Goal: Communication & Community: Connect with others

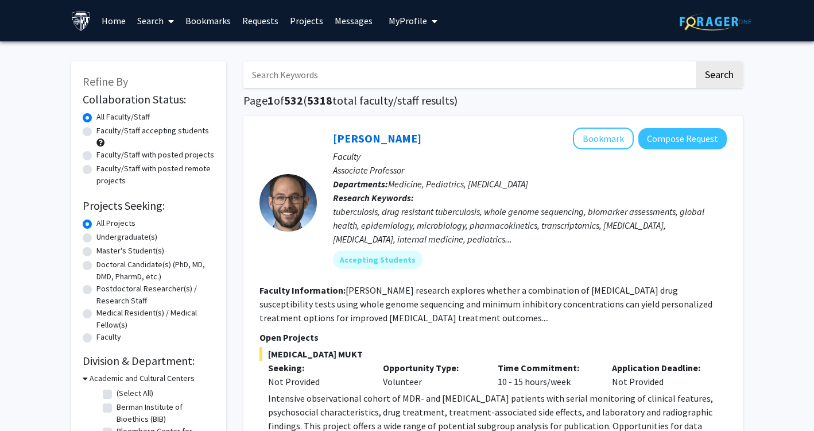
click at [363, 18] on link "Messages" at bounding box center [353, 21] width 49 height 40
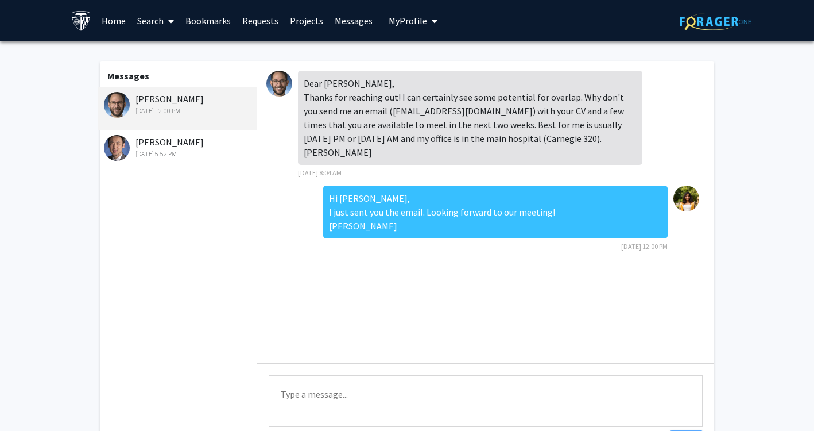
click at [148, 144] on div "[PERSON_NAME] [DATE] 5:52 PM" at bounding box center [179, 147] width 150 height 24
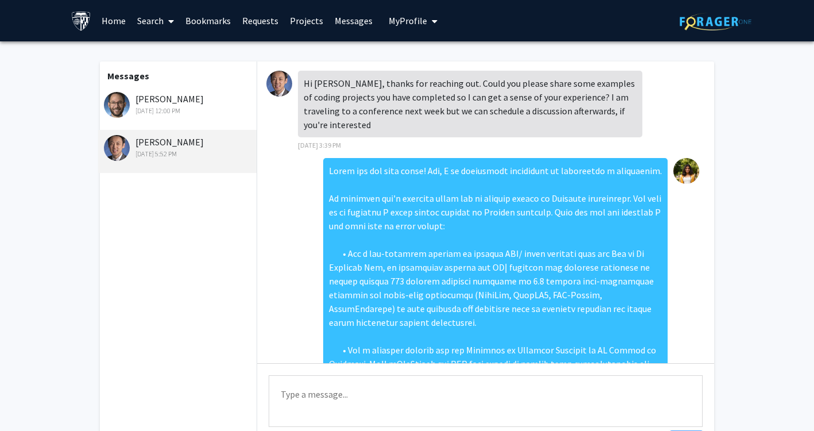
scroll to position [558, 0]
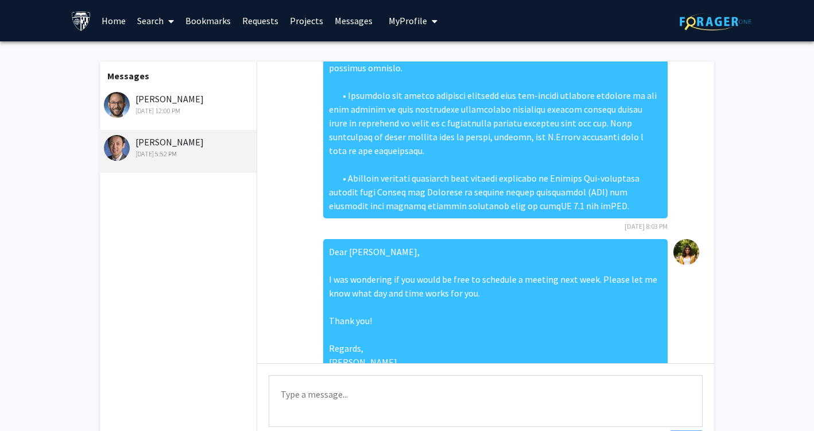
click at [161, 126] on div "[PERSON_NAME] [DATE] 12:00 PM" at bounding box center [177, 108] width 159 height 43
